Goal: Task Accomplishment & Management: Use online tool/utility

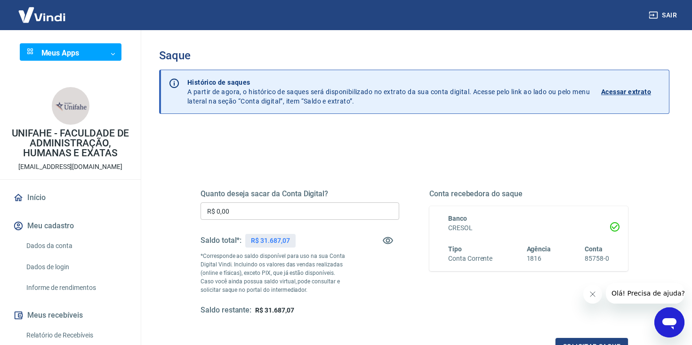
click at [259, 212] on input "R$ 0,00" at bounding box center [300, 210] width 199 height 17
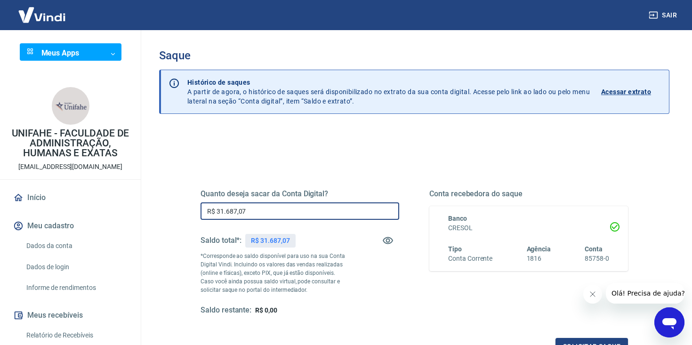
scroll to position [80, 0]
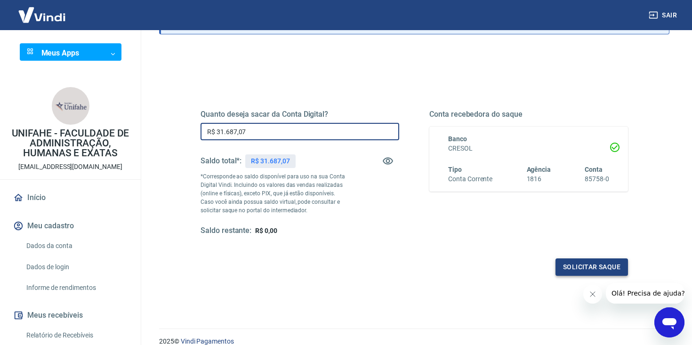
type input "R$ 31.687,07"
click at [596, 266] on button "Solicitar saque" at bounding box center [591, 266] width 72 height 17
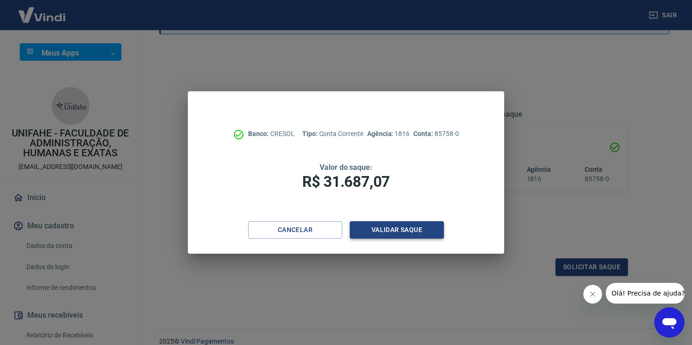
click at [412, 232] on button "Validar saque" at bounding box center [397, 229] width 94 height 17
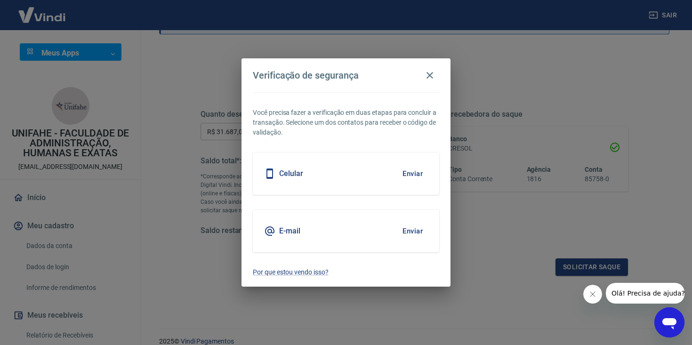
click at [412, 232] on button "Enviar" at bounding box center [412, 231] width 31 height 20
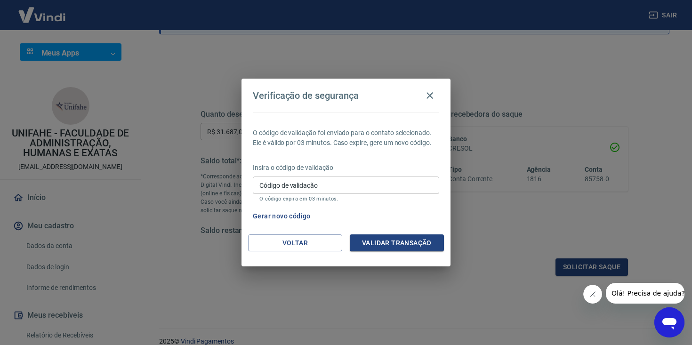
click at [297, 219] on button "Gerar novo código" at bounding box center [281, 216] width 65 height 17
click at [278, 184] on input "Código de validação" at bounding box center [346, 185] width 186 height 17
type input "214566"
click at [390, 248] on button "Validar transação" at bounding box center [397, 242] width 94 height 17
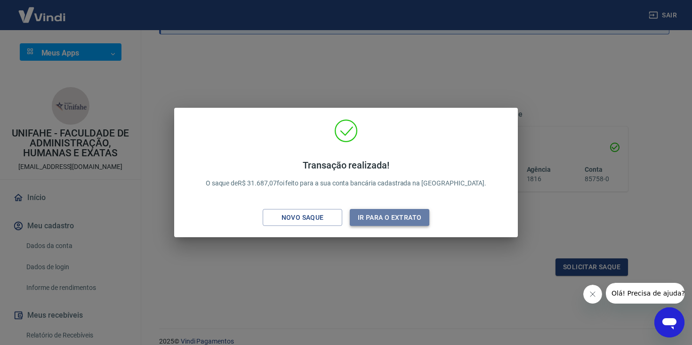
click at [395, 214] on button "Ir para o extrato" at bounding box center [390, 217] width 80 height 17
